Goal: Find specific page/section: Find specific page/section

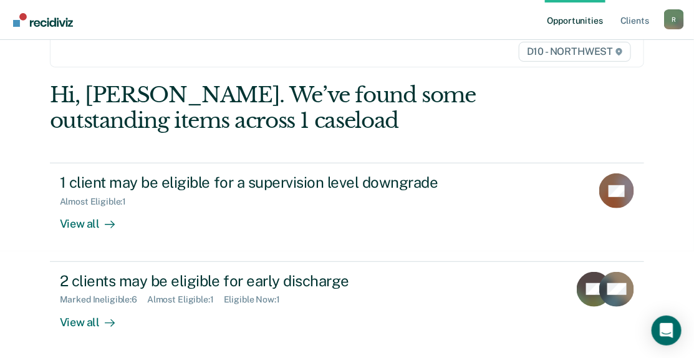
scroll to position [186, 0]
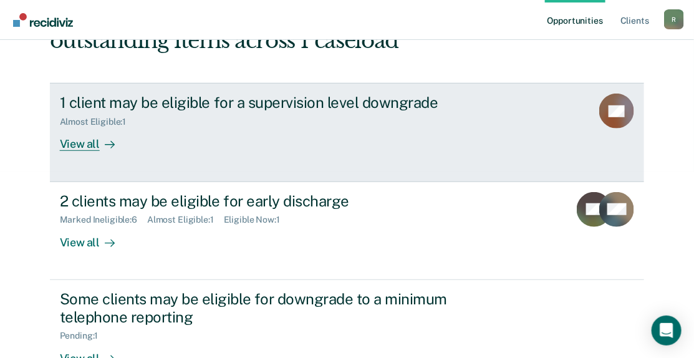
click at [87, 142] on div "View all" at bounding box center [95, 139] width 70 height 24
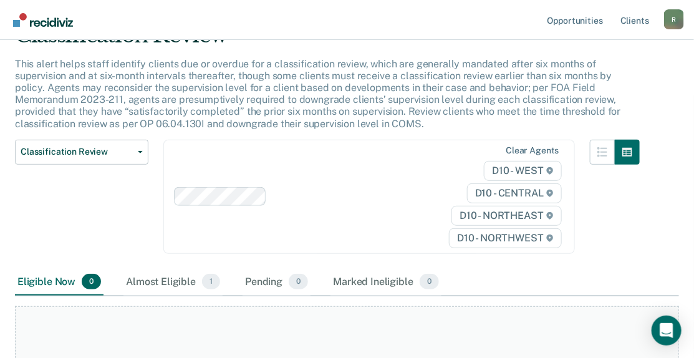
scroll to position [58, 0]
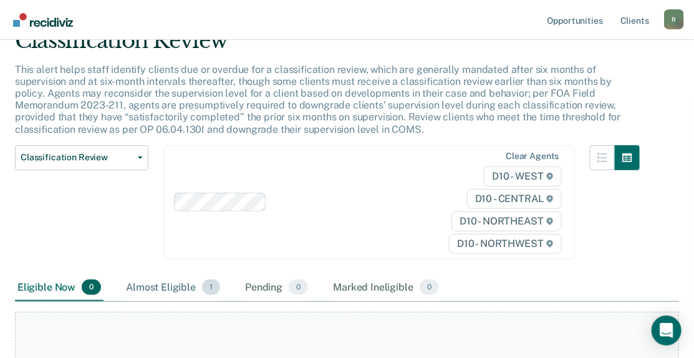
click at [173, 286] on div "Almost Eligible 1" at bounding box center [172, 287] width 99 height 27
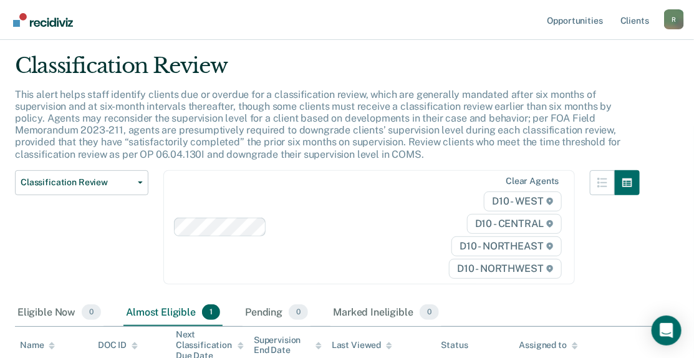
scroll to position [0, 0]
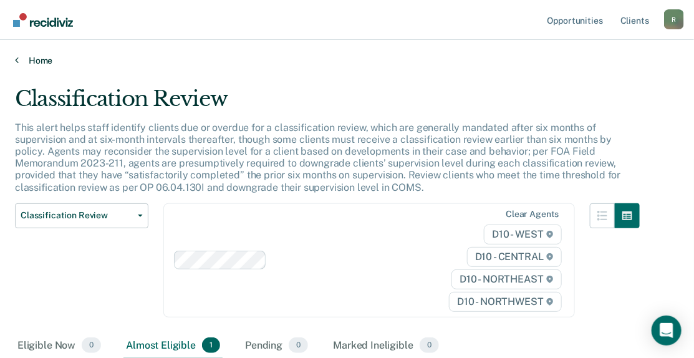
click at [32, 61] on link "Home" at bounding box center [347, 60] width 664 height 11
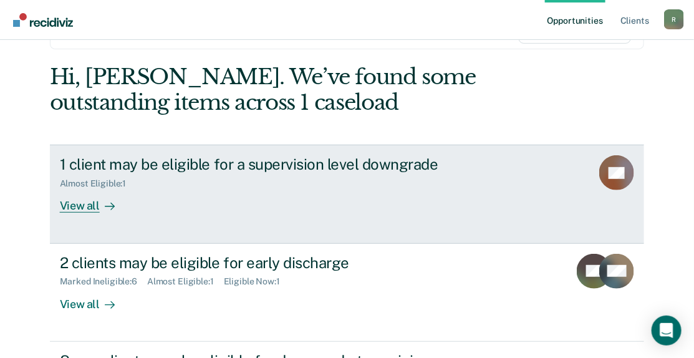
scroll to position [186, 0]
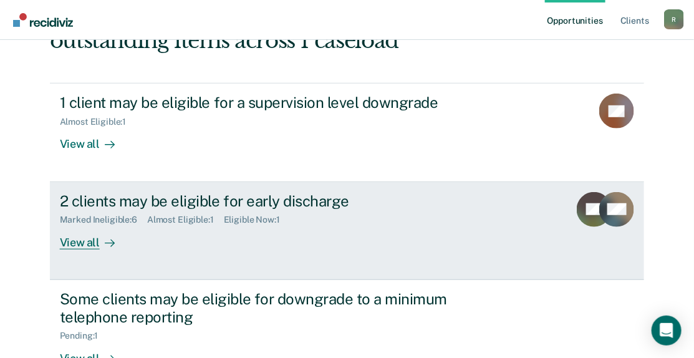
click at [79, 243] on div "View all" at bounding box center [95, 237] width 70 height 24
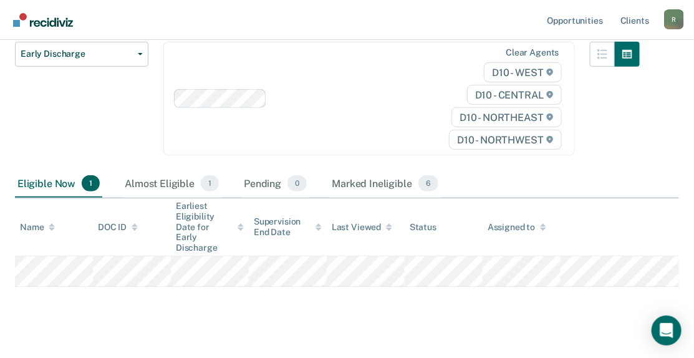
scroll to position [156, 0]
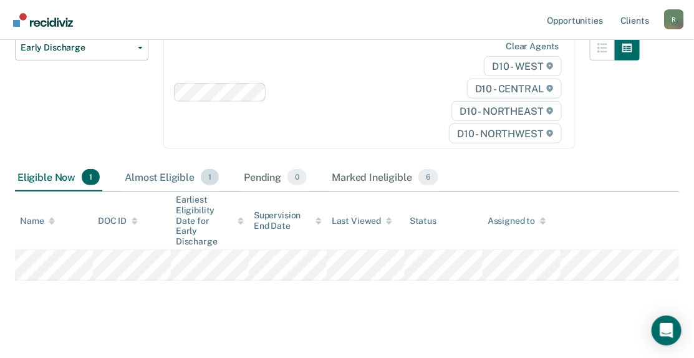
click at [163, 179] on div "Almost Eligible 1" at bounding box center [171, 177] width 99 height 27
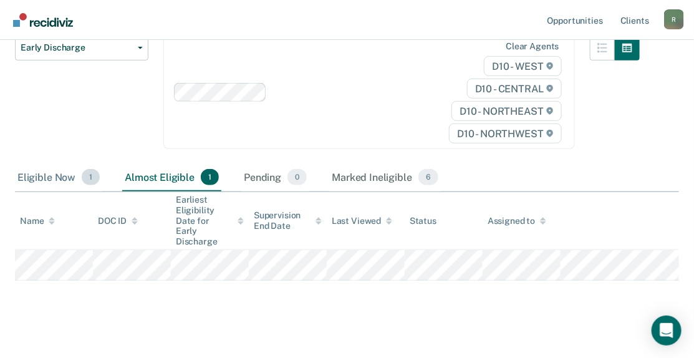
click at [49, 176] on div "Eligible Now 1" at bounding box center [58, 177] width 87 height 27
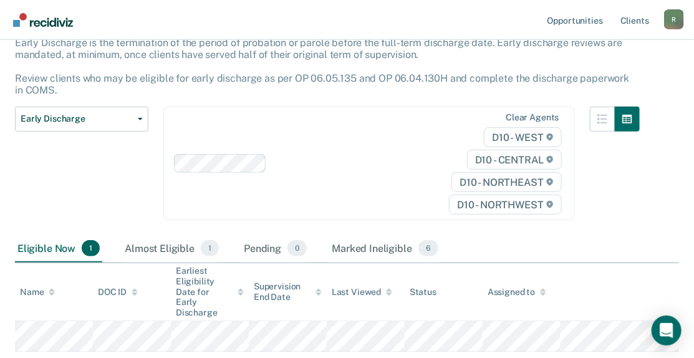
scroll to position [0, 0]
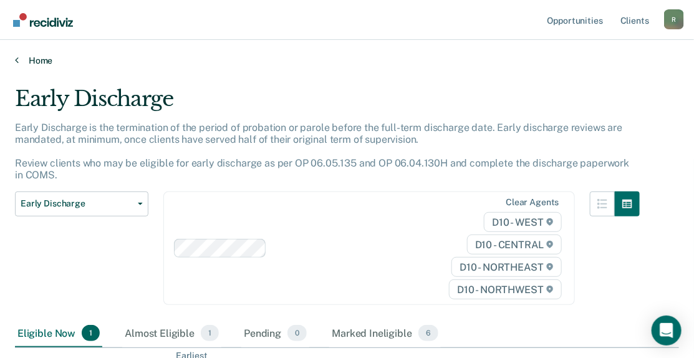
click at [26, 57] on link "Home" at bounding box center [347, 60] width 664 height 11
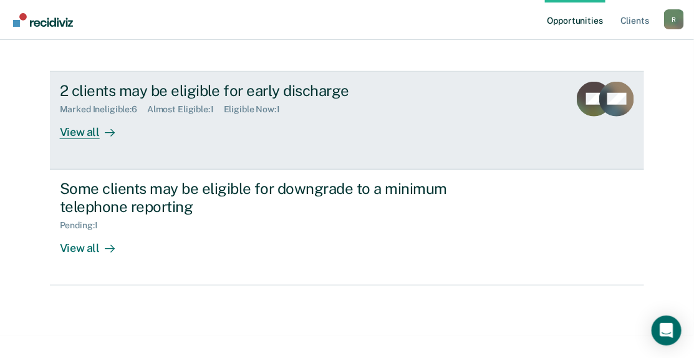
scroll to position [312, 0]
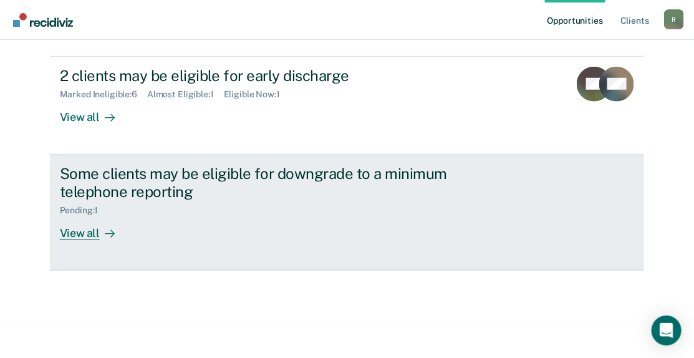
click at [89, 233] on div "View all" at bounding box center [95, 228] width 70 height 24
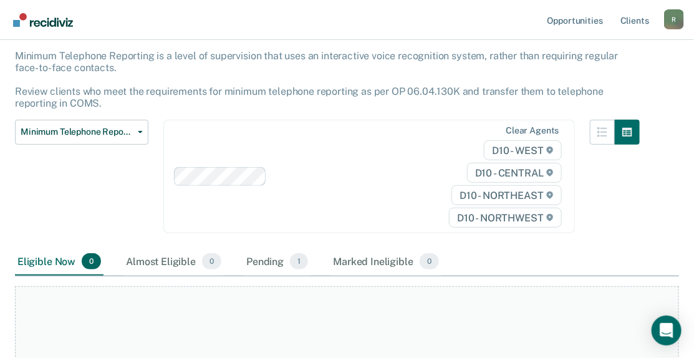
scroll to position [186, 0]
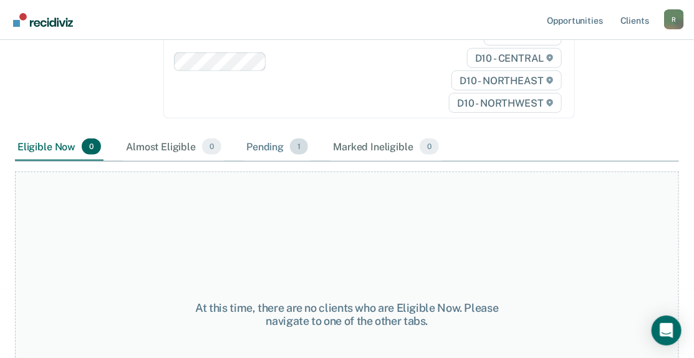
click at [276, 148] on div "Pending 1" at bounding box center [277, 146] width 67 height 27
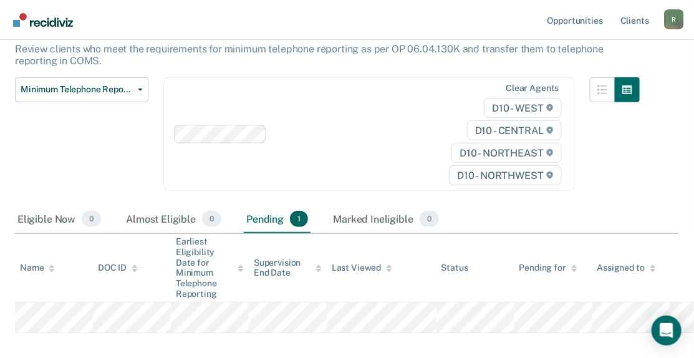
scroll to position [0, 0]
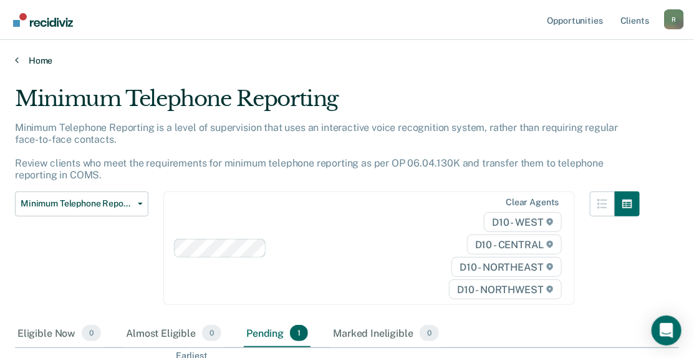
click at [36, 59] on link "Home" at bounding box center [347, 60] width 664 height 11
